Goal: Task Accomplishment & Management: Manage account settings

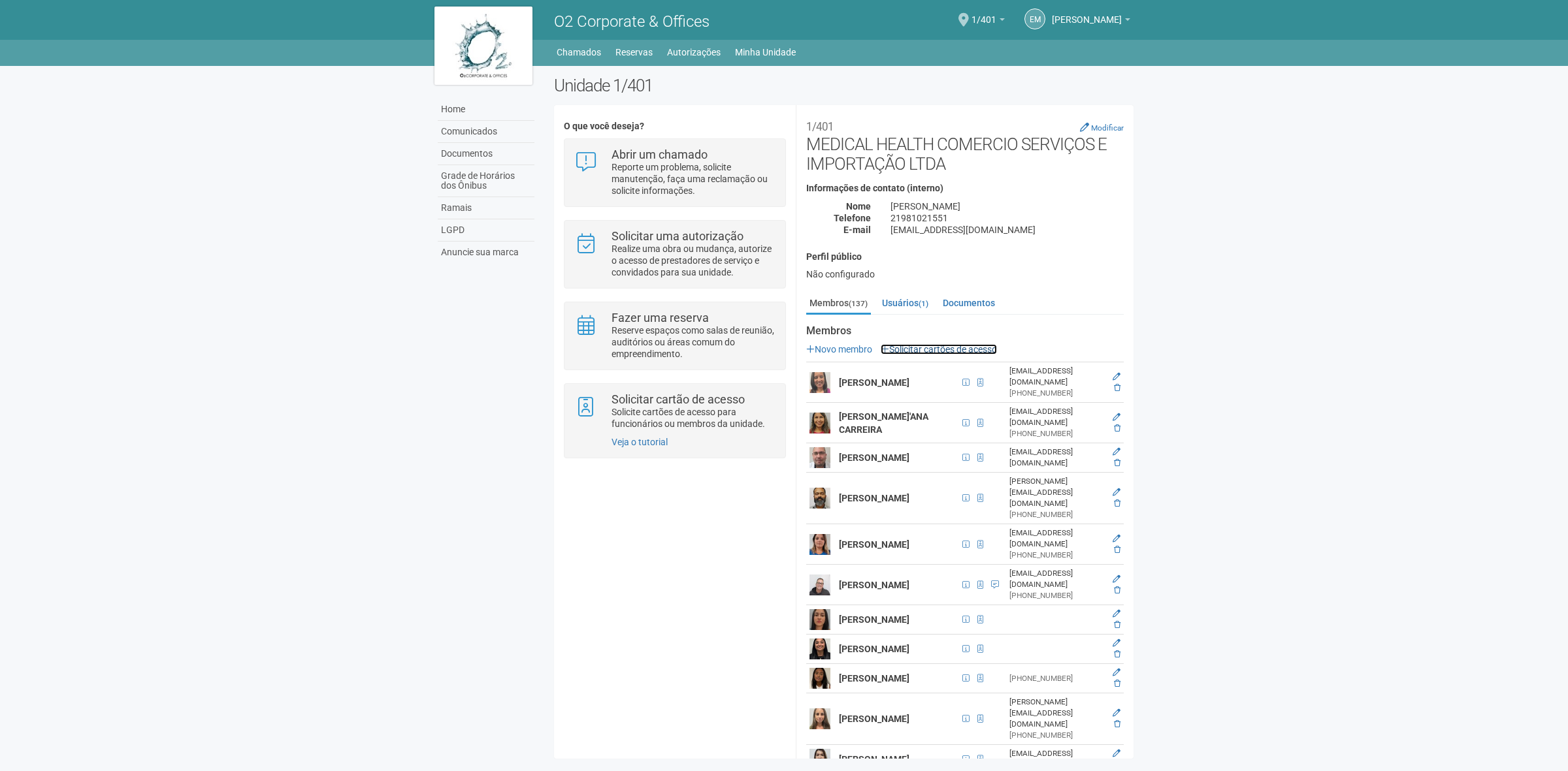
click at [956, 348] on link "Solicitar cartões de acesso" at bounding box center [939, 349] width 116 height 10
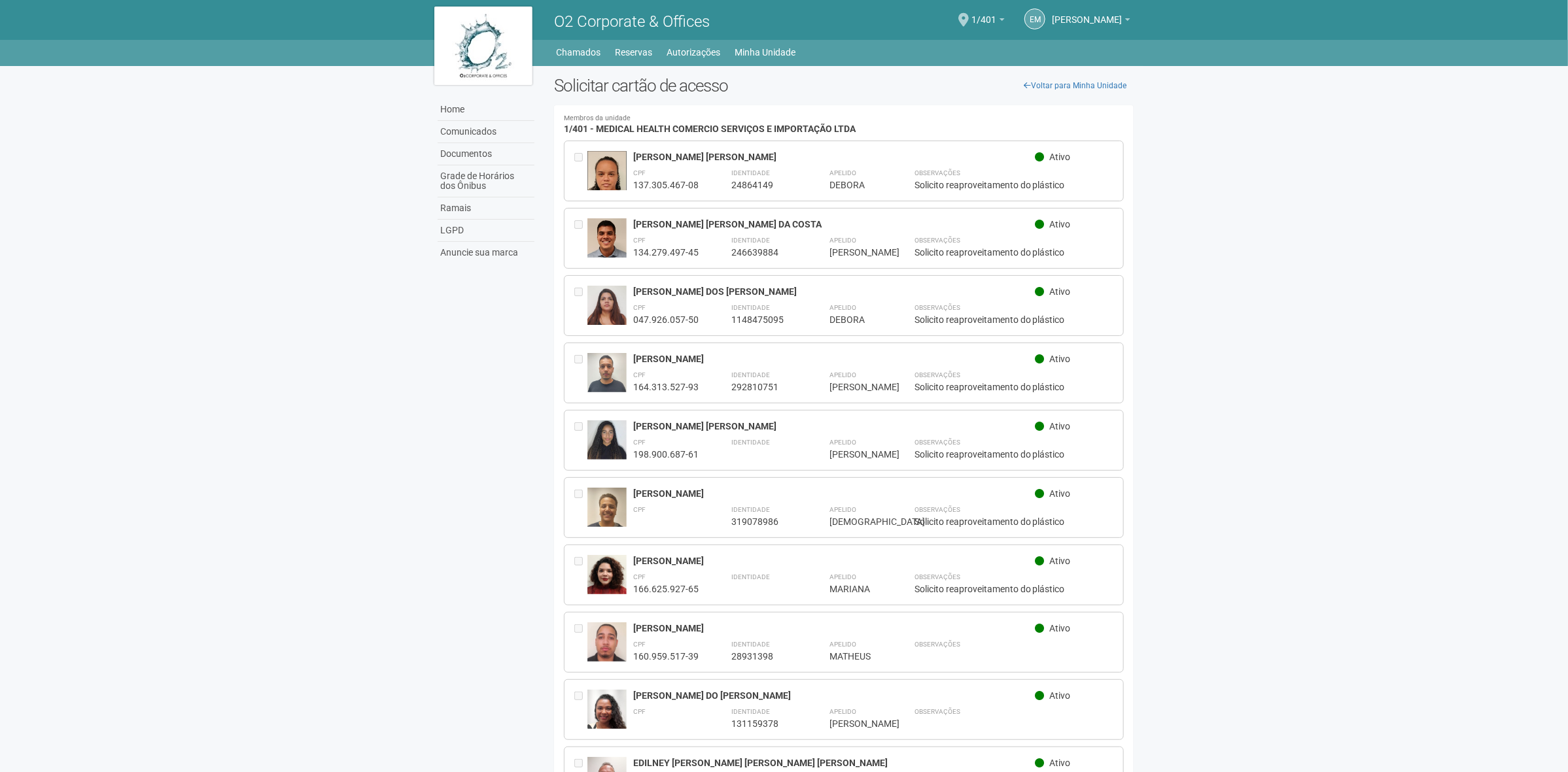
drag, startPoint x: 1235, startPoint y: 449, endPoint x: 1199, endPoint y: 305, distance: 148.4
click at [1199, 305] on body "Aguarde... O2 Corporate & Offices EM Eloisa Mazoni Guntzel Eloisa Mazoni Guntze…" at bounding box center [784, 386] width 1568 height 772
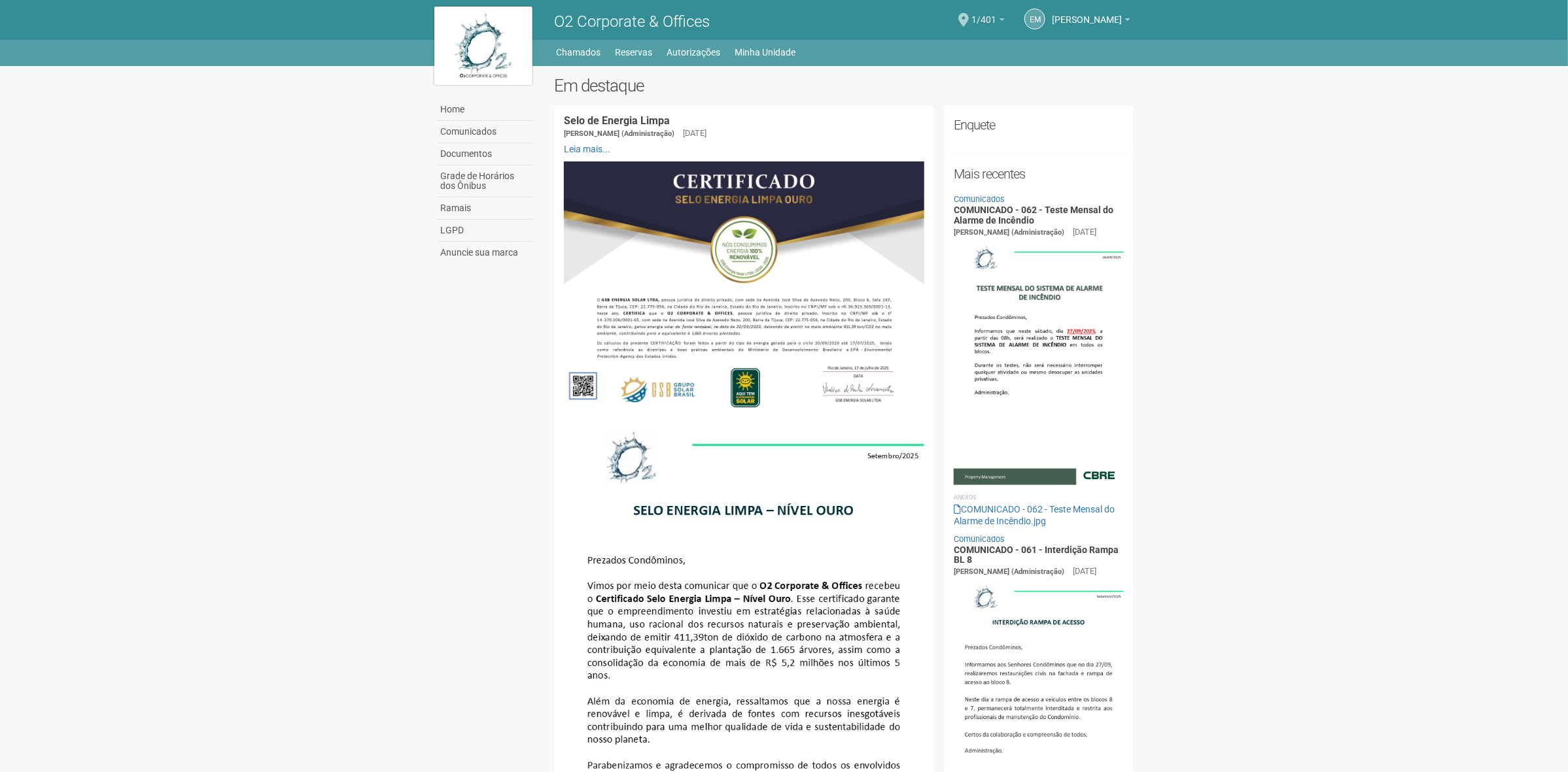
click at [971, 17] on span "1/401" at bounding box center [984, 14] width 25 height 23
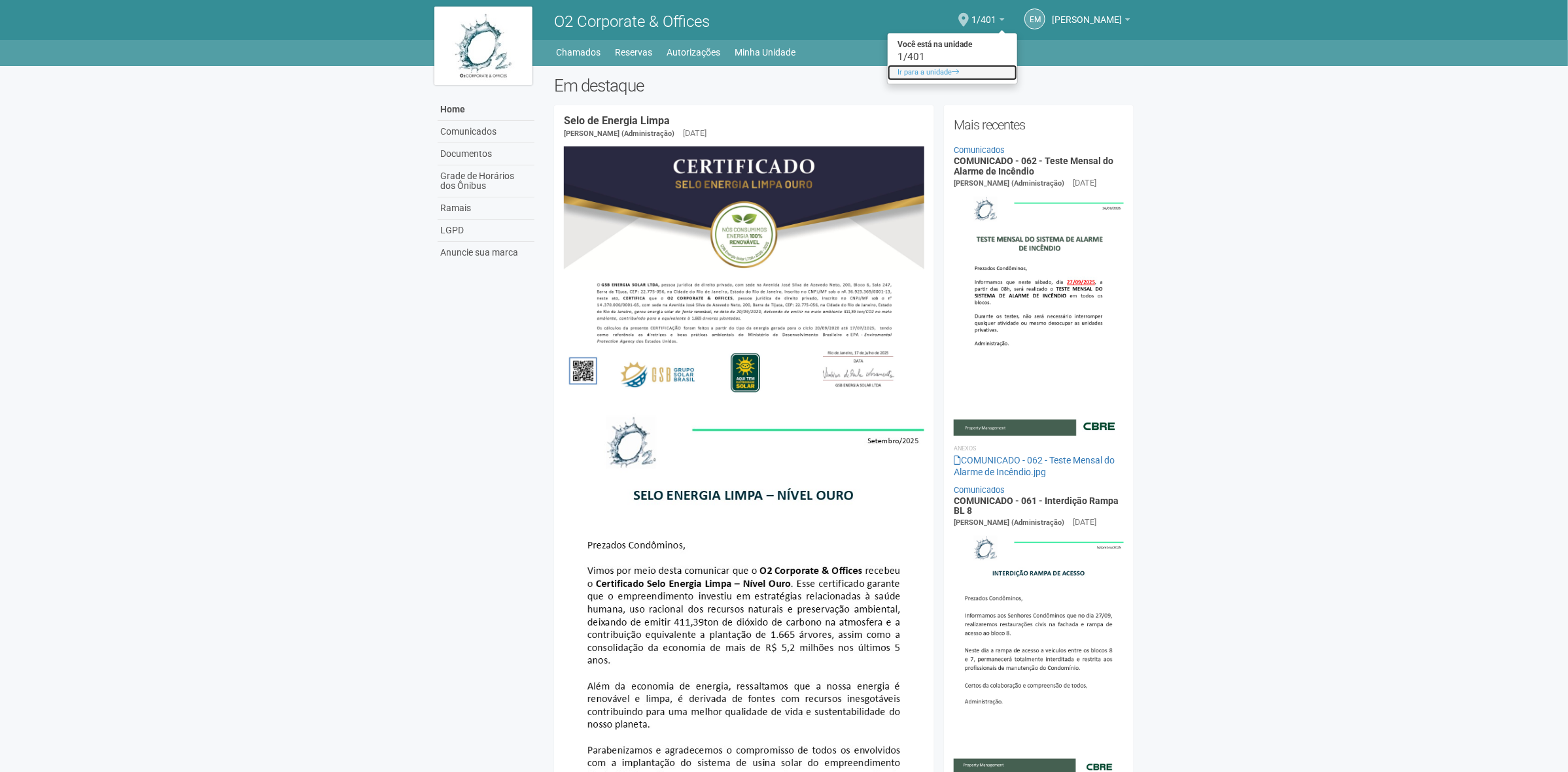
click at [952, 71] on span at bounding box center [955, 72] width 7 height 7
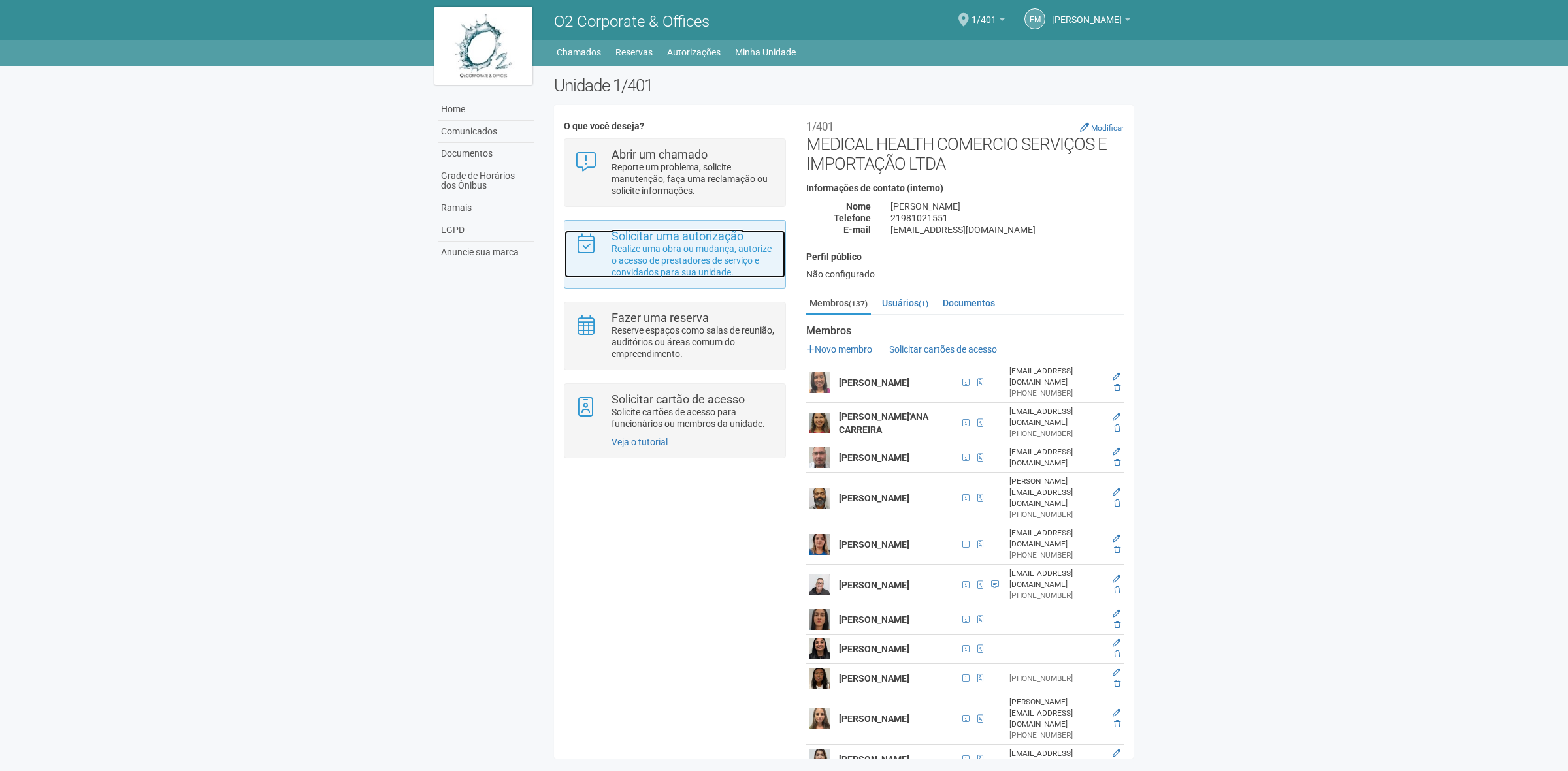
click at [660, 255] on p "Realize uma obra ou mudança, autorize o acesso de prestadores de serviço e conv…" at bounding box center [693, 261] width 164 height 35
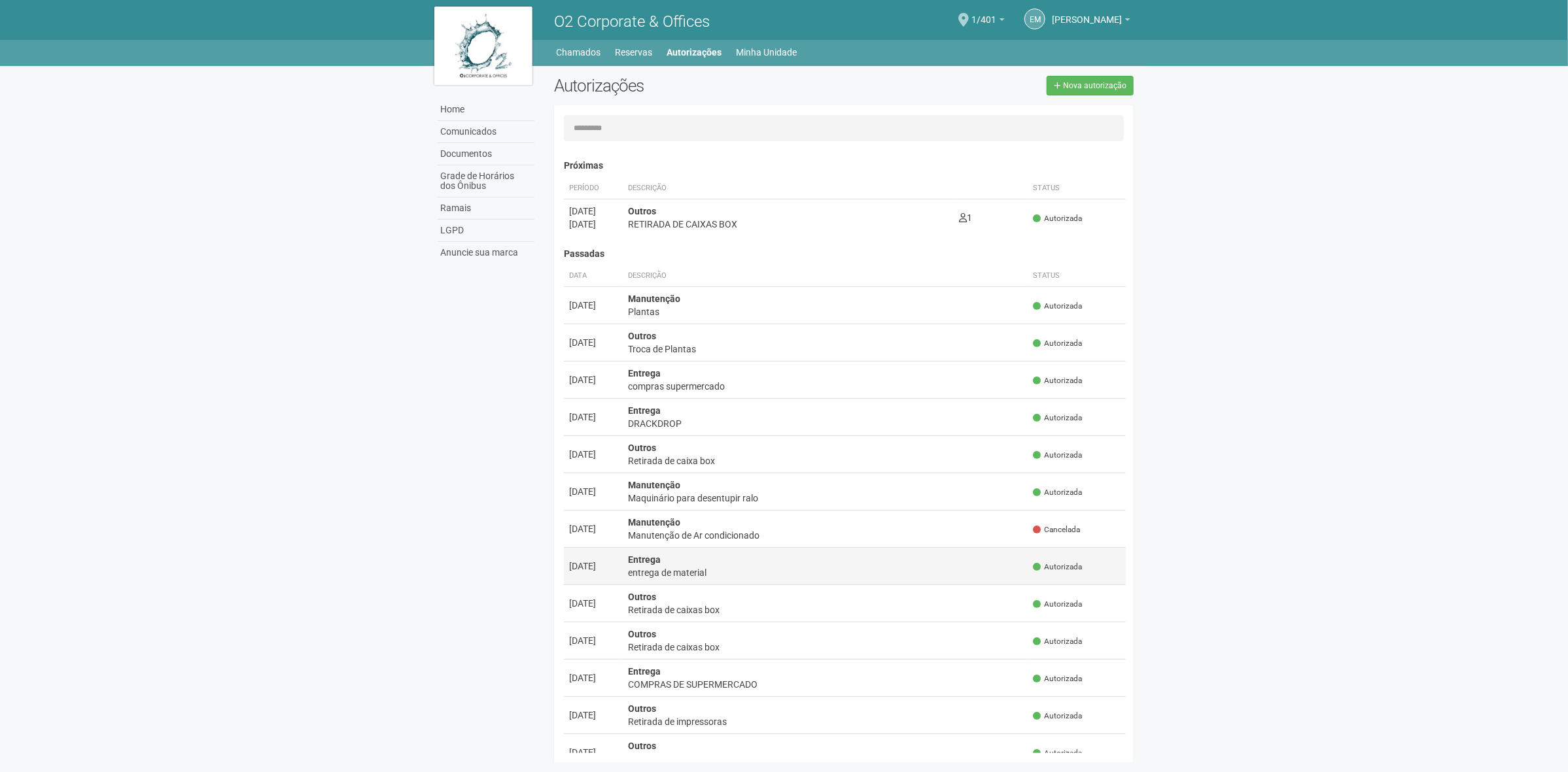
click at [734, 574] on div "entrega de material" at bounding box center [826, 572] width 395 height 13
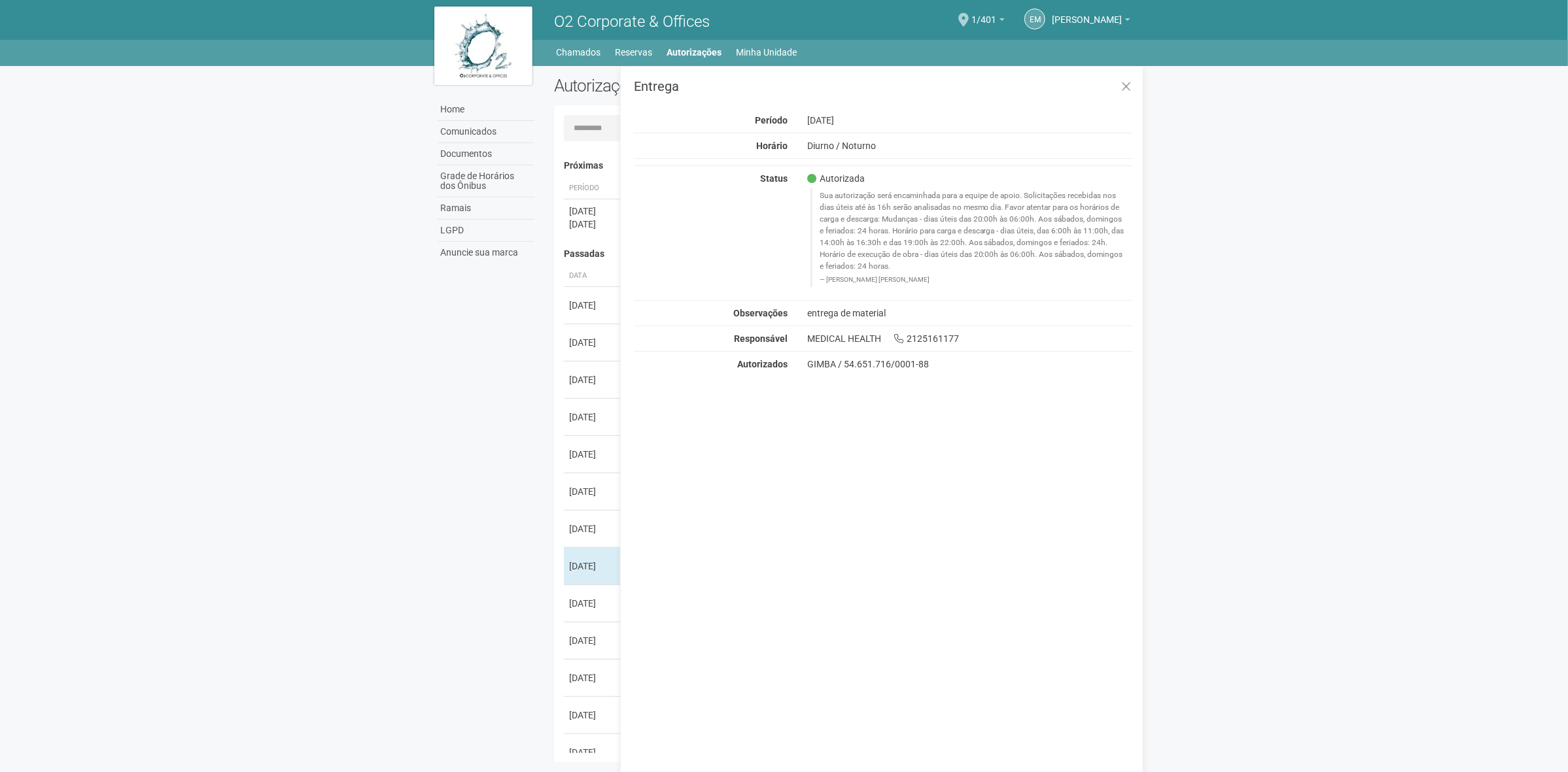
drag, startPoint x: 843, startPoint y: 365, endPoint x: 952, endPoint y: 368, distance: 109.0
click at [952, 368] on div "GIMBA / 54.651.716/0001-88" at bounding box center [970, 364] width 327 height 12
copy div "54.651.716/0001-88"
drag, startPoint x: 1122, startPoint y: 85, endPoint x: 1130, endPoint y: 99, distance: 16.1
click at [1122, 85] on icon at bounding box center [1126, 87] width 10 height 13
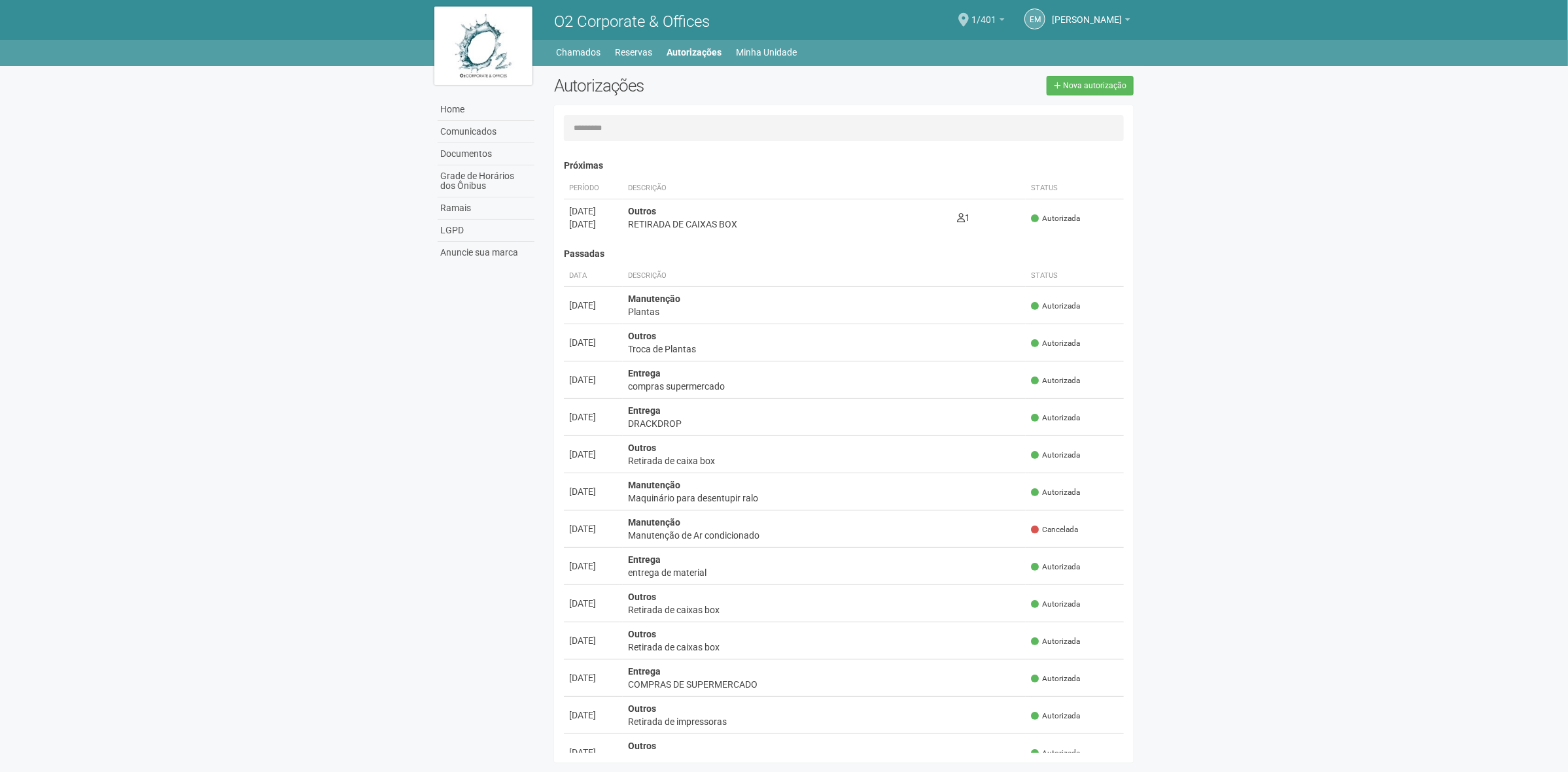
click at [971, 14] on span "1/401" at bounding box center [984, 14] width 25 height 23
click at [929, 71] on link "Ir para a unidade" at bounding box center [952, 72] width 130 height 16
